Goal: Task Accomplishment & Management: Complete application form

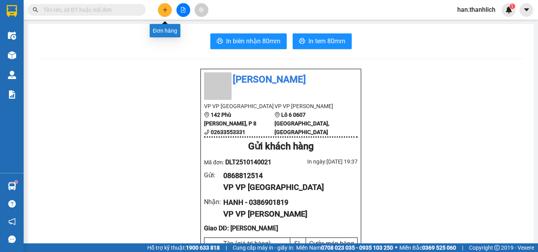
click at [168, 10] on button at bounding box center [165, 10] width 14 height 14
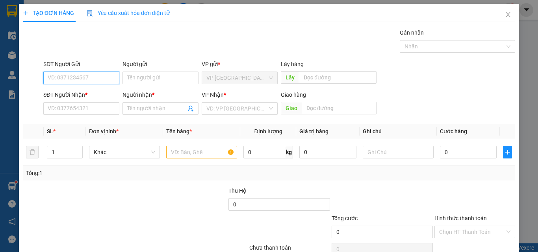
click at [53, 80] on input "SĐT Người Gửi" at bounding box center [81, 78] width 76 height 13
type input "0908382989"
click at [67, 92] on div "0908382989 - A BI" at bounding box center [81, 93] width 66 height 9
type input "A BI"
type input "0919415619"
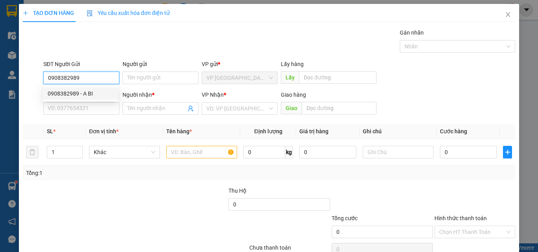
type input "anh duy"
type input "0908382989"
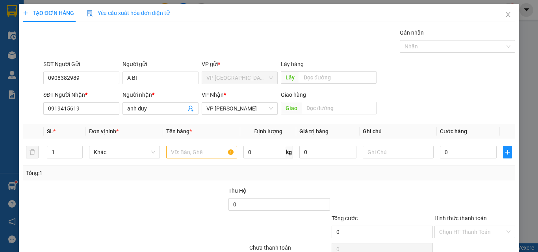
click at [98, 116] on div "SĐT Người Nhận * 0919415619" at bounding box center [81, 105] width 76 height 28
drag, startPoint x: 99, startPoint y: 108, endPoint x: 0, endPoint y: 121, distance: 99.6
click at [0, 119] on div "TẠO ĐƠN HÀNG Yêu cầu xuất hóa đơn điện tử Transit Pickup Surcharge Ids Transit …" at bounding box center [269, 126] width 538 height 252
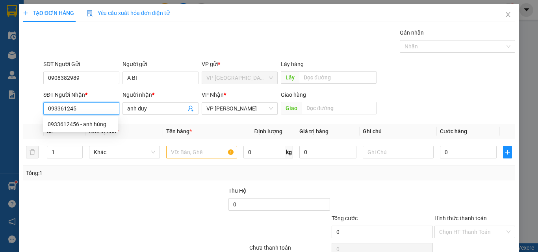
type input "0933612456"
click at [62, 121] on div "0933612456 - anh hùng" at bounding box center [81, 124] width 66 height 9
type input "anh hùng"
type input "0933612456"
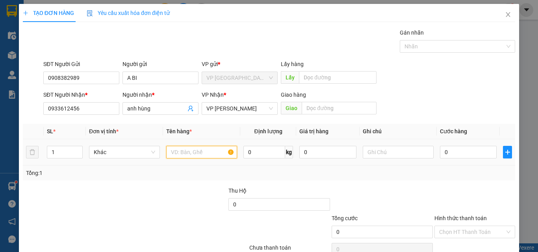
click at [196, 150] on input "text" at bounding box center [201, 152] width 71 height 13
type input "1 BSX"
click at [461, 150] on input "0" at bounding box center [468, 152] width 57 height 13
type input "5"
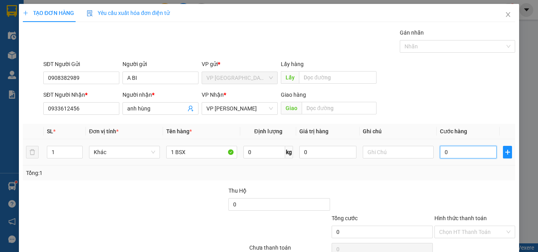
type input "5"
type input "50"
type input "500"
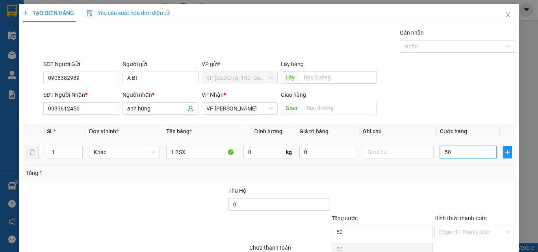
type input "500"
type input "5.000"
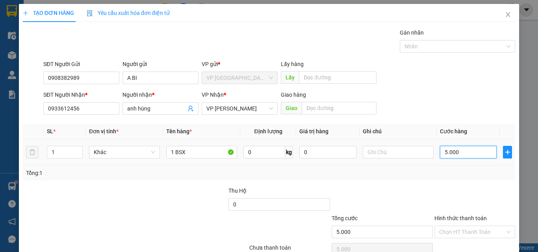
type input "50.000"
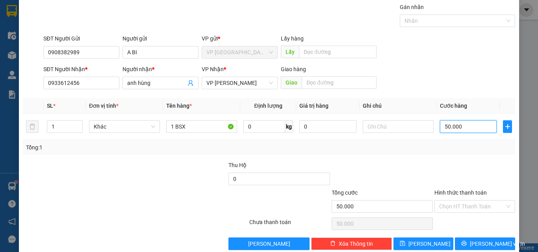
scroll to position [39, 0]
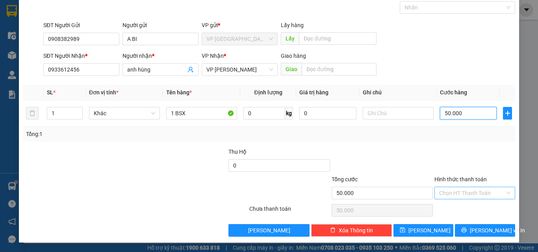
type input "50.000"
click at [462, 187] on input "Hình thức thanh toán" at bounding box center [472, 193] width 66 height 12
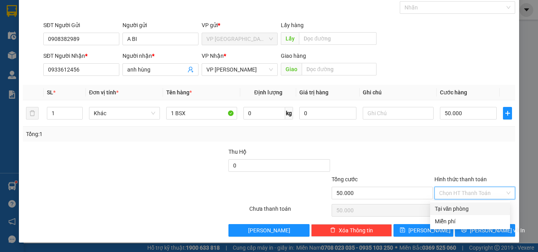
click at [462, 205] on div "Tại văn phòng" at bounding box center [470, 209] width 70 height 9
type input "0"
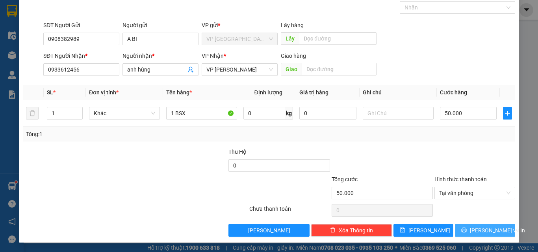
click at [492, 228] on span "[PERSON_NAME] và In" at bounding box center [497, 230] width 55 height 9
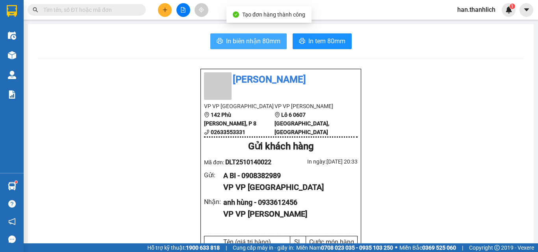
click at [254, 43] on span "In biên nhận 80mm" at bounding box center [253, 41] width 54 height 10
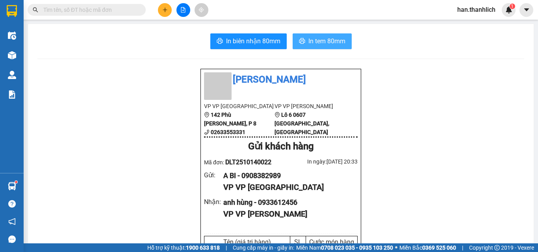
click at [325, 39] on span "In tem 80mm" at bounding box center [326, 41] width 37 height 10
